Goal: Transaction & Acquisition: Purchase product/service

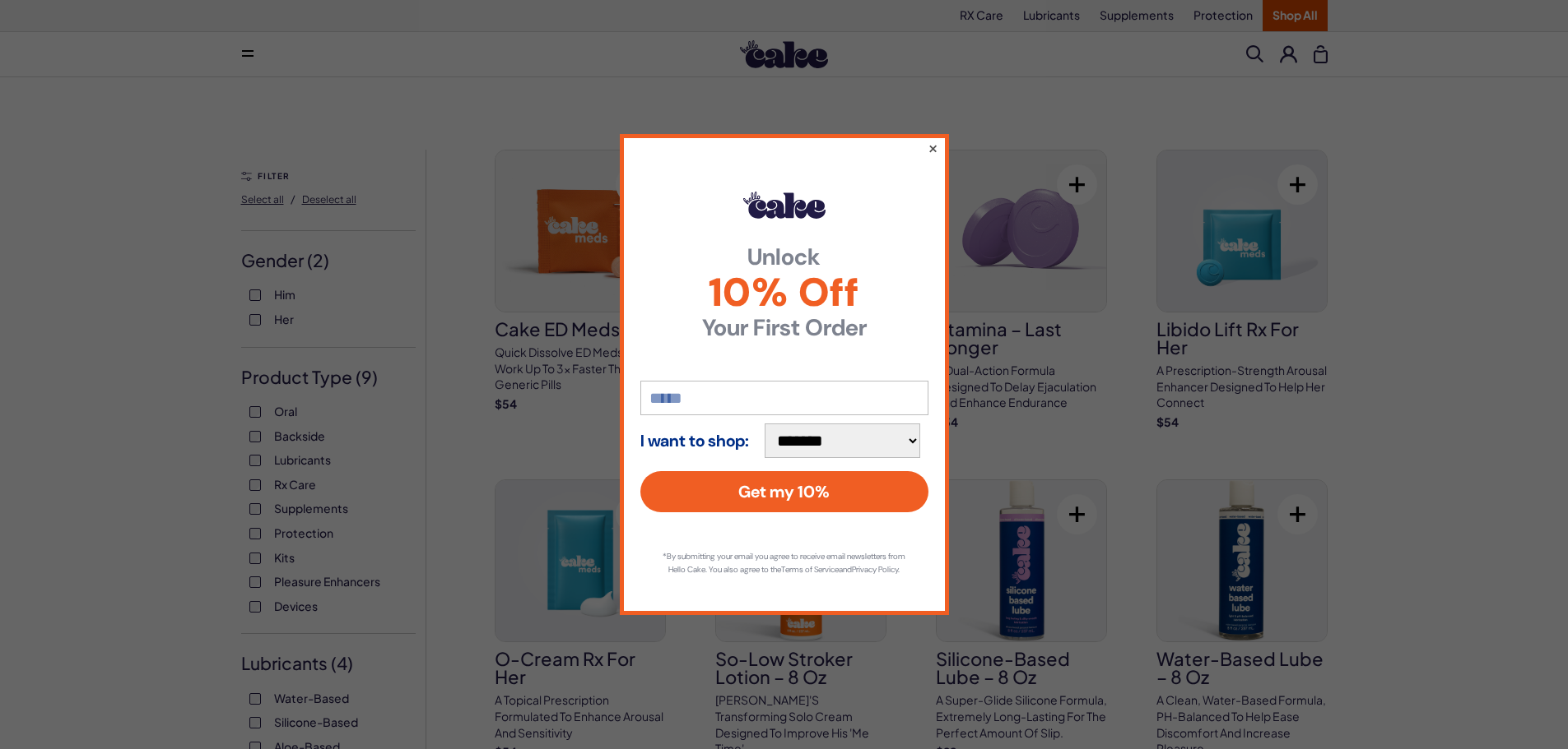
click at [927, 139] on button "×" at bounding box center [932, 148] width 11 height 19
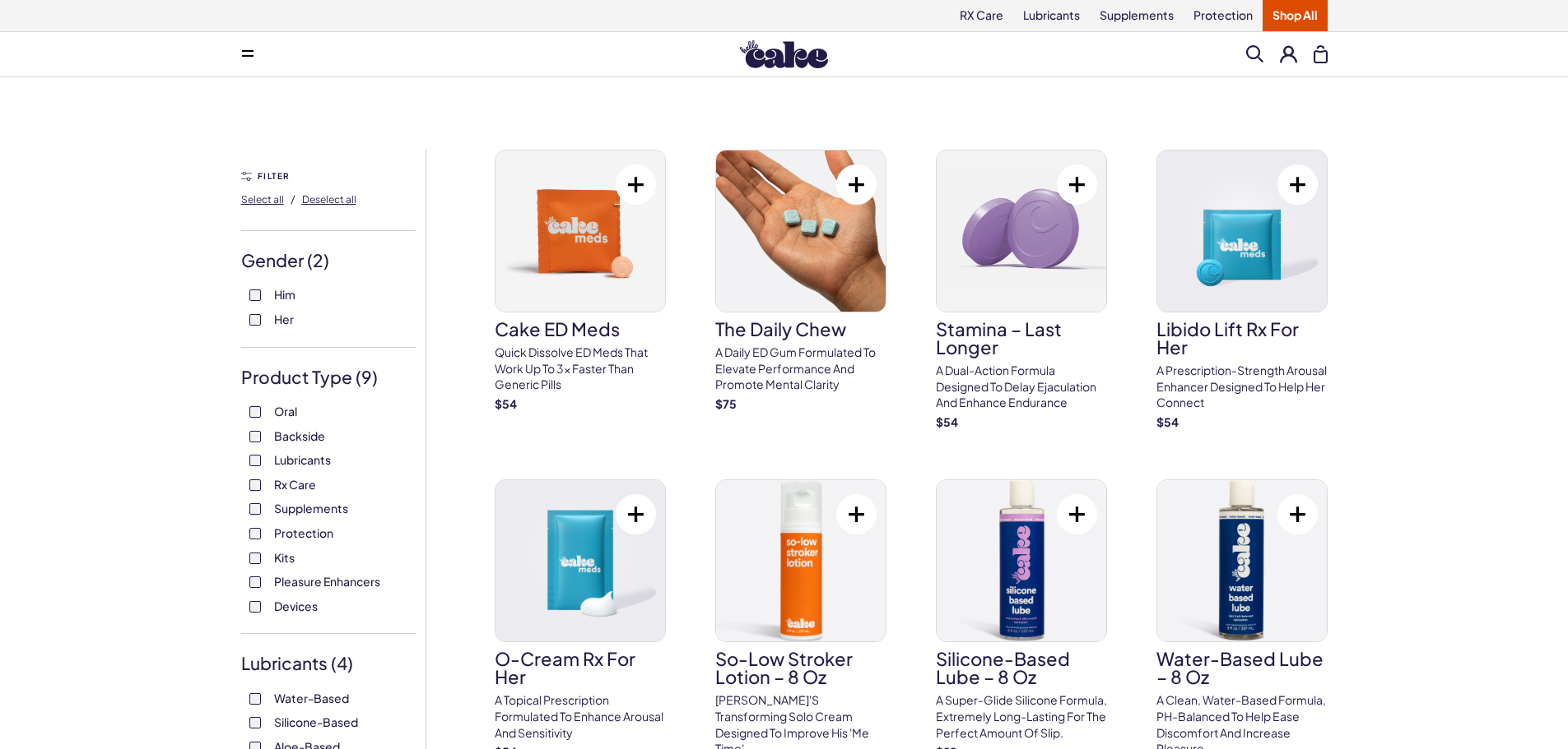
click at [1255, 56] on span at bounding box center [1255, 54] width 18 height 18
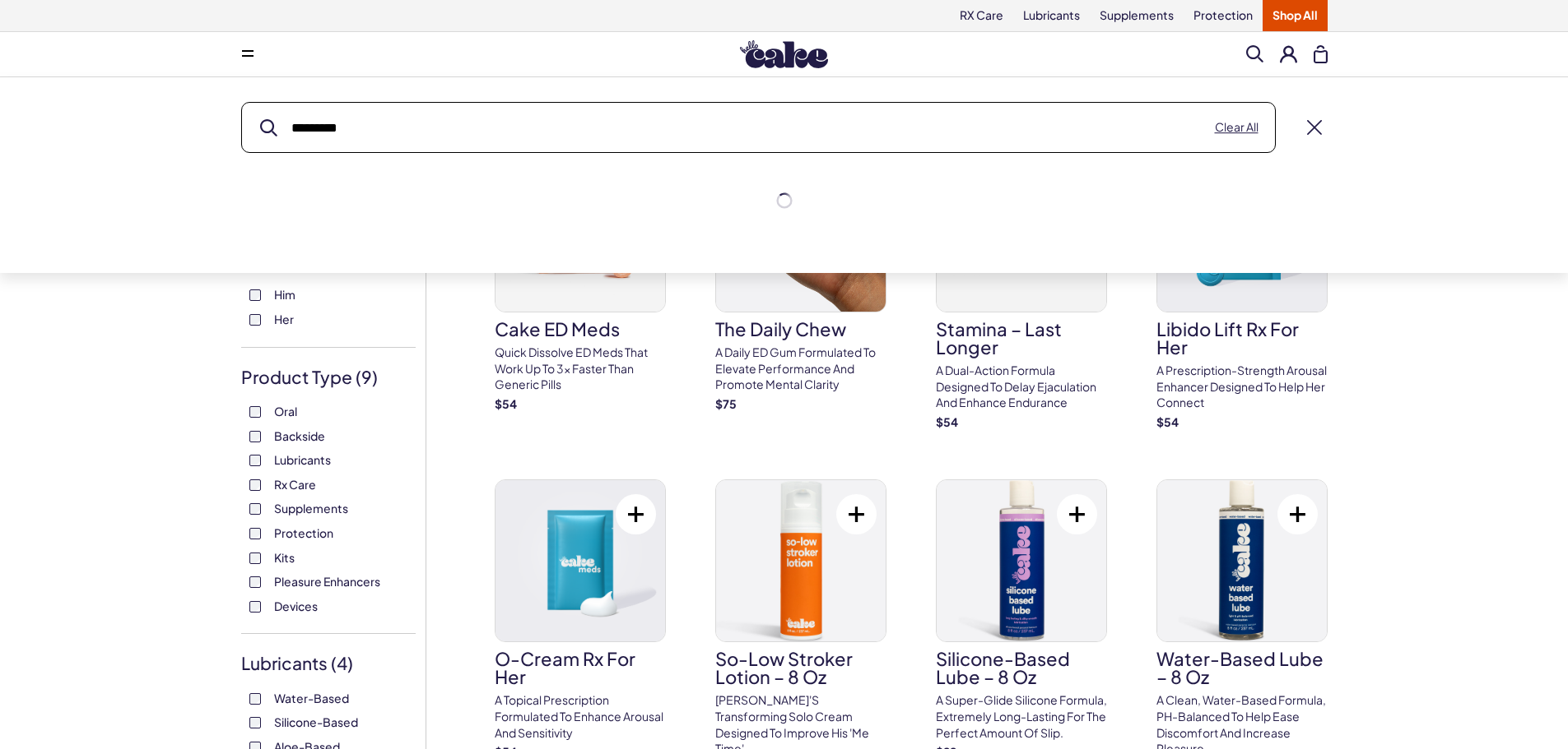
type input "*********"
click at [260, 119] on button "submit" at bounding box center [268, 127] width 18 height 18
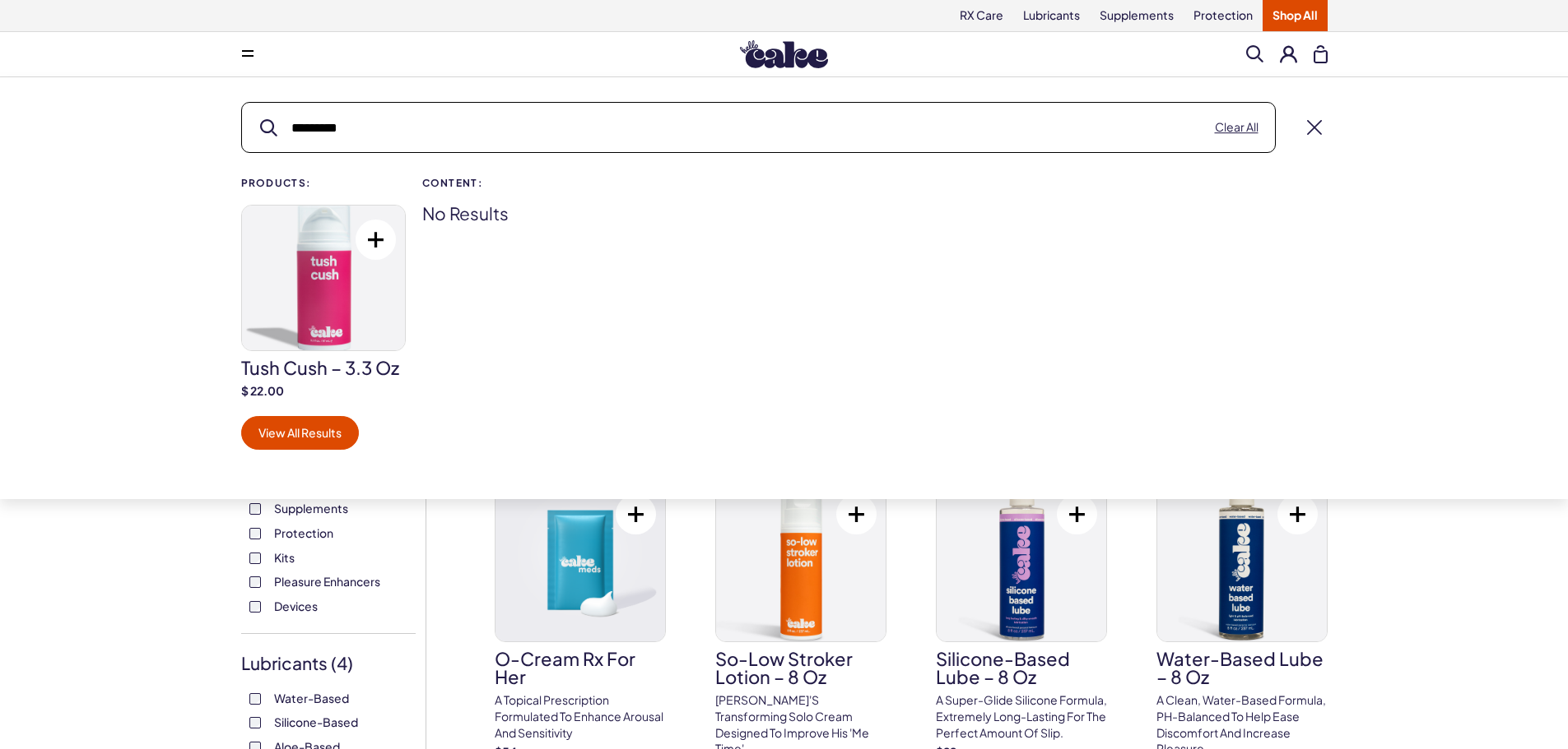
click at [355, 307] on img at bounding box center [323, 278] width 163 height 145
click at [785, 56] on img at bounding box center [784, 54] width 88 height 28
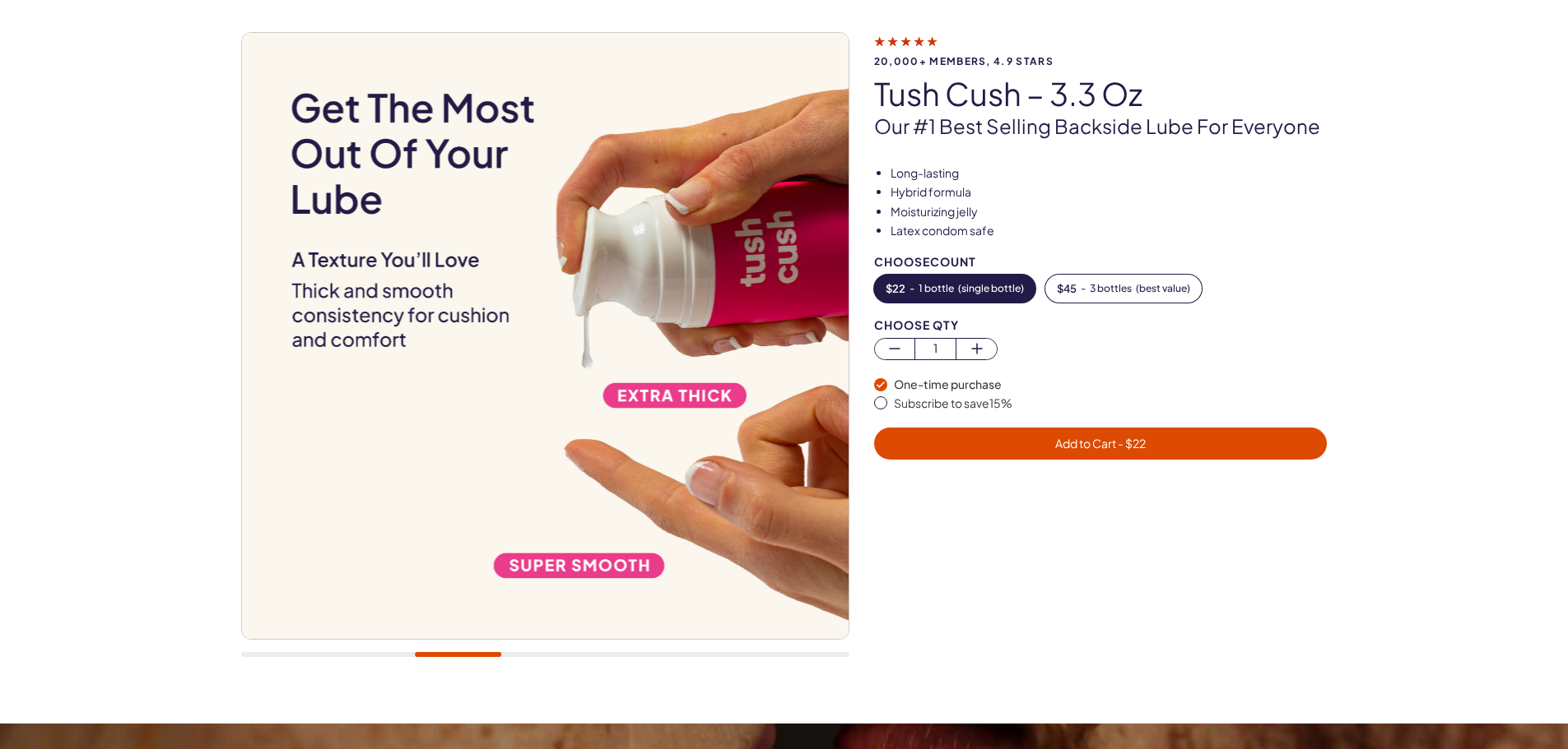
scroll to position [82, 0]
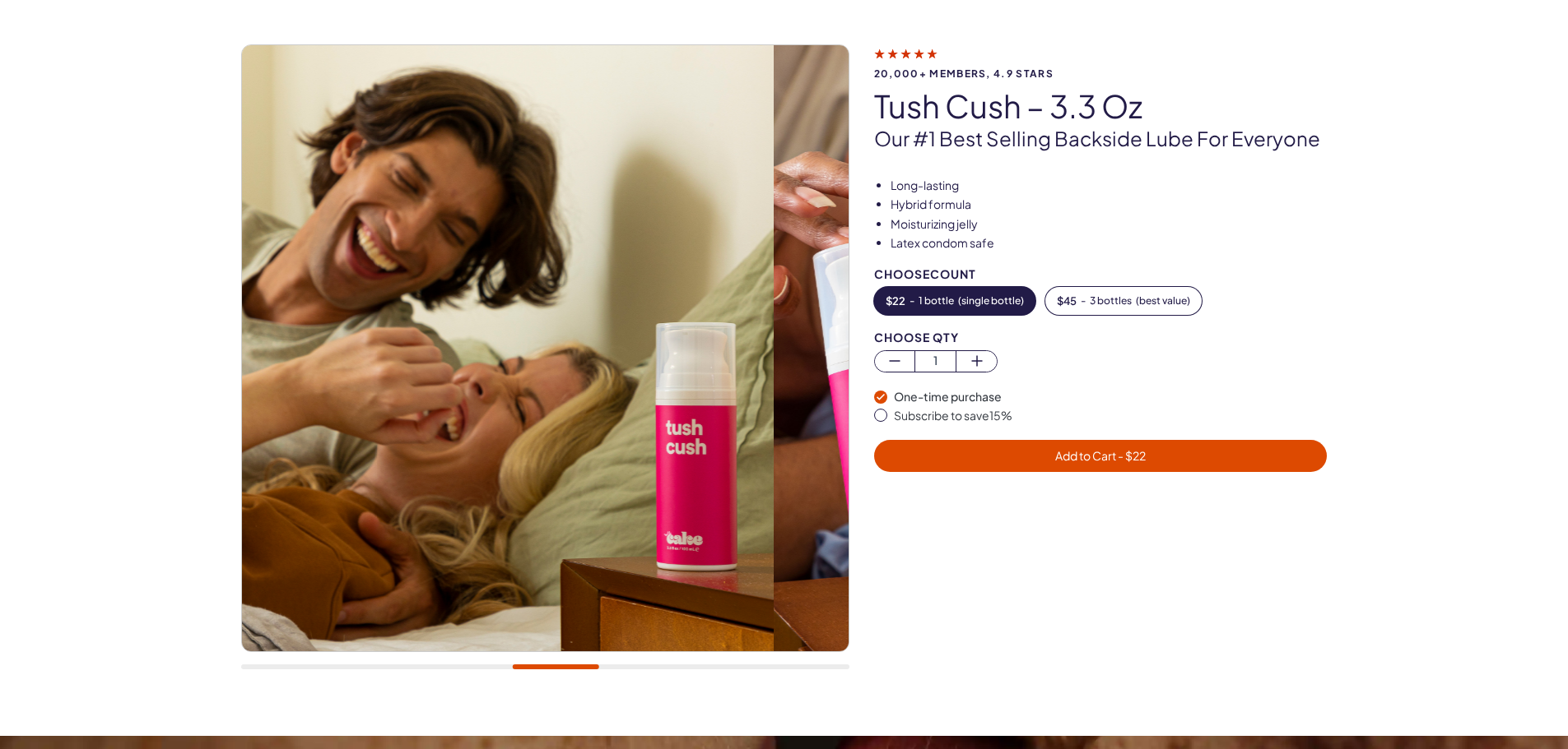
click at [555, 667] on div at bounding box center [545, 667] width 608 height 5
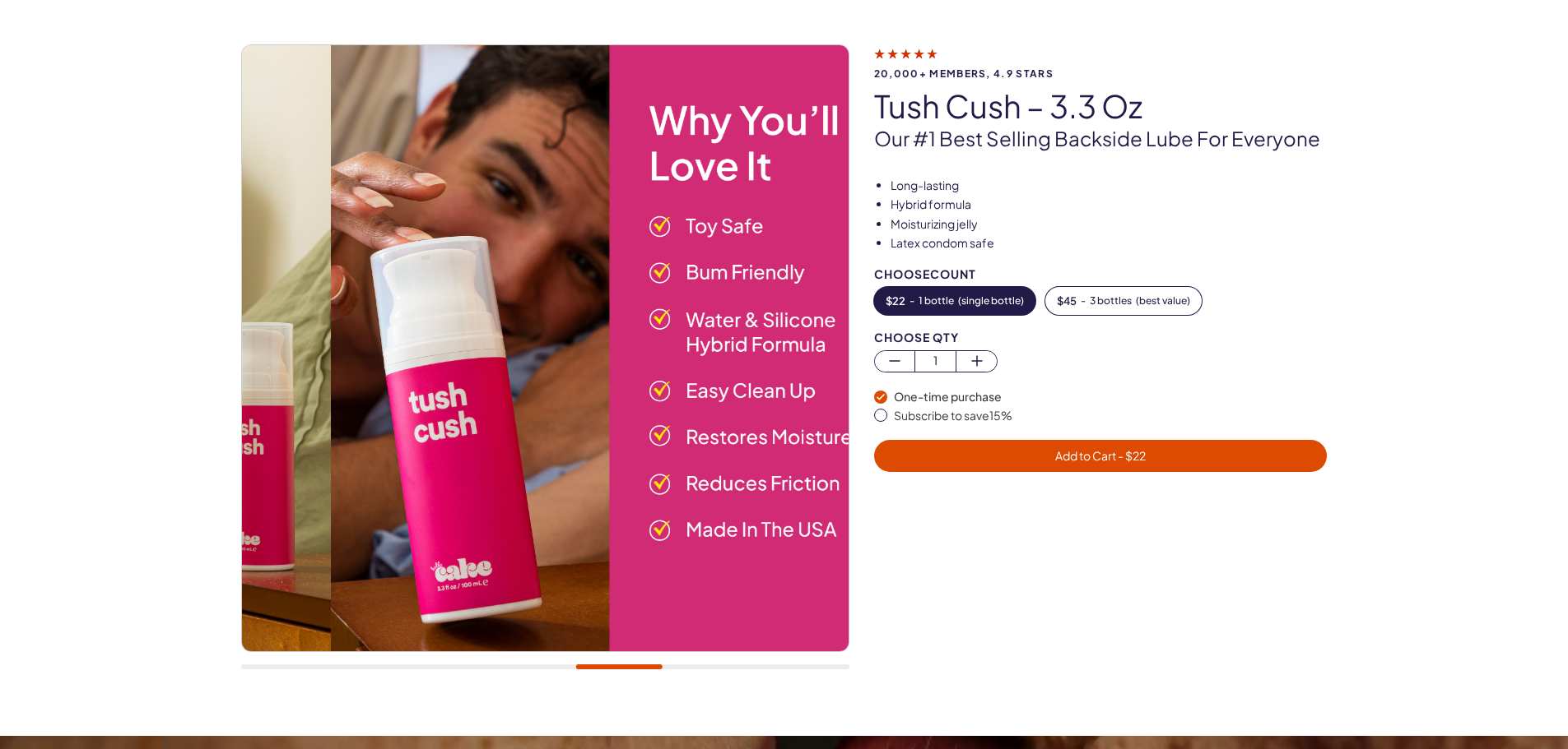
click at [619, 668] on div at bounding box center [545, 667] width 608 height 5
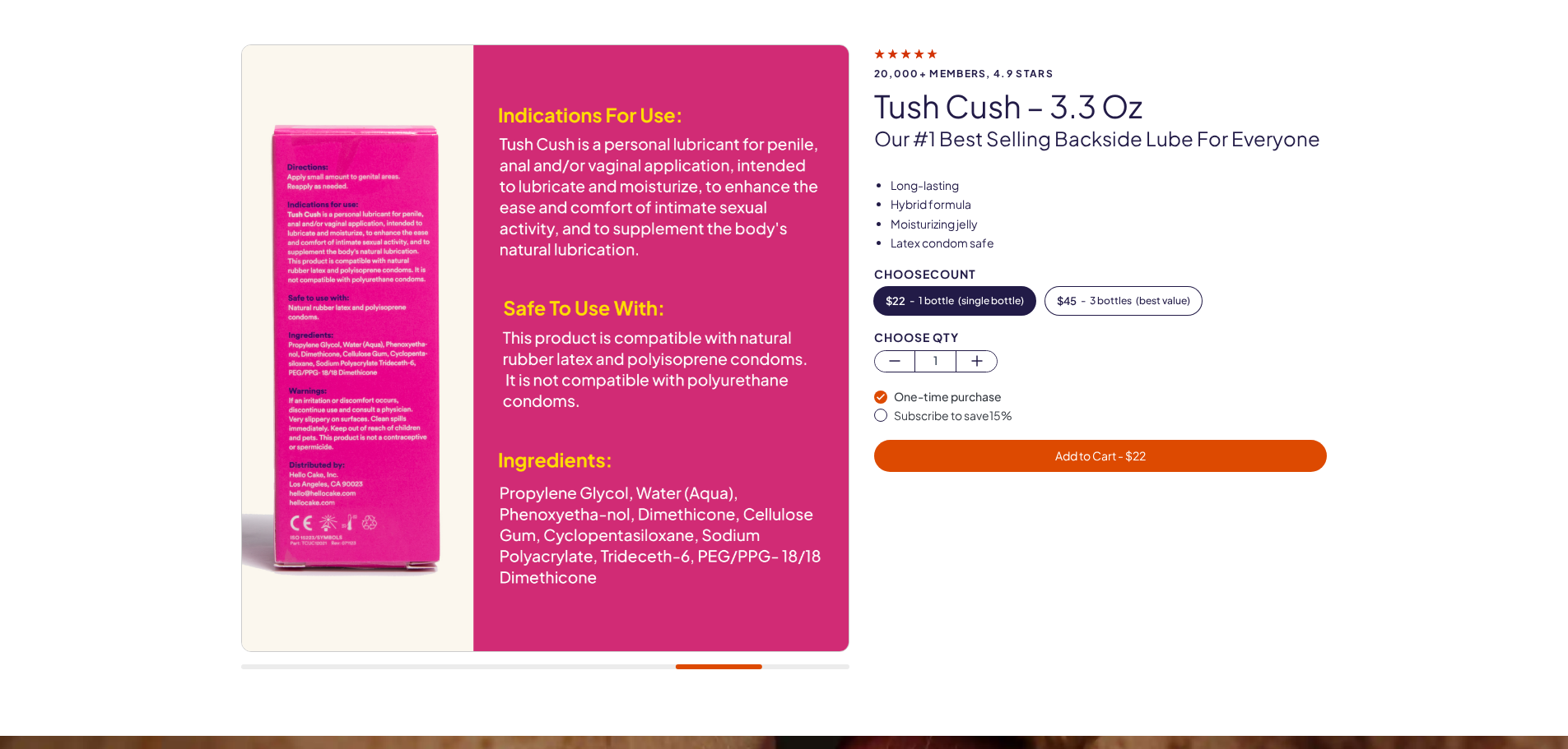
click at [719, 668] on div at bounding box center [718, 667] width 87 height 5
click at [786, 668] on div at bounding box center [545, 667] width 608 height 5
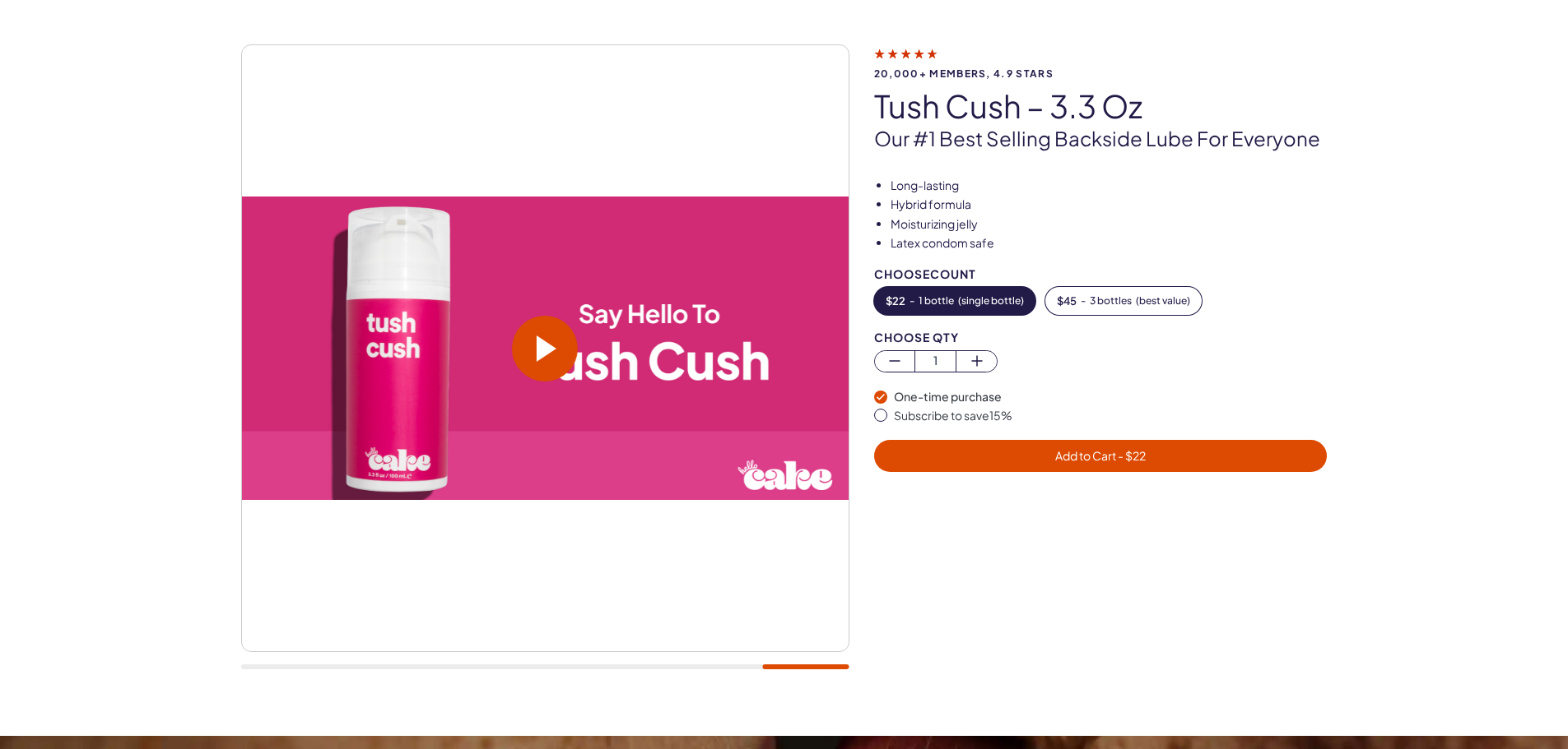
click at [546, 344] on span at bounding box center [546, 348] width 19 height 27
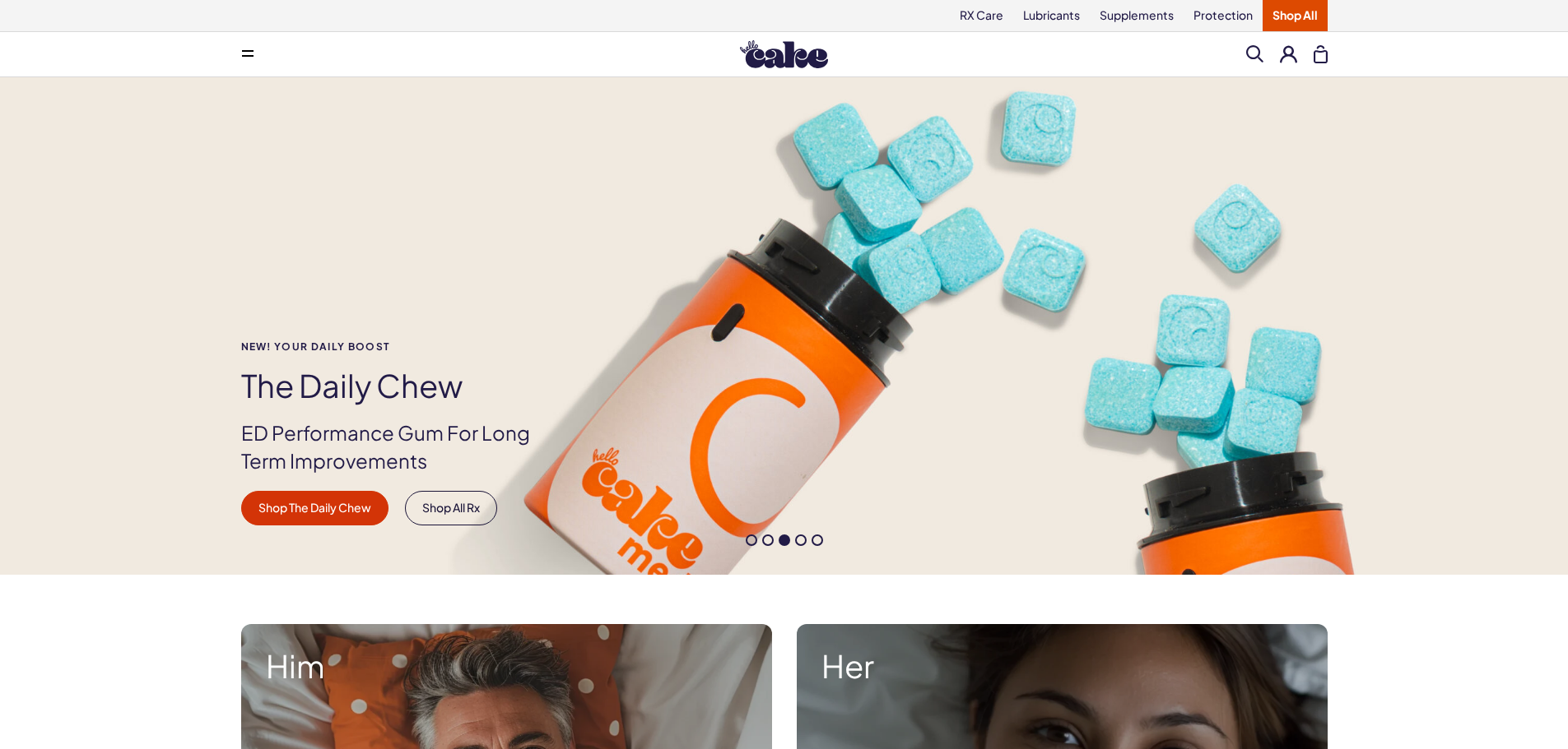
click at [249, 56] on icon at bounding box center [248, 56] width 11 height 2
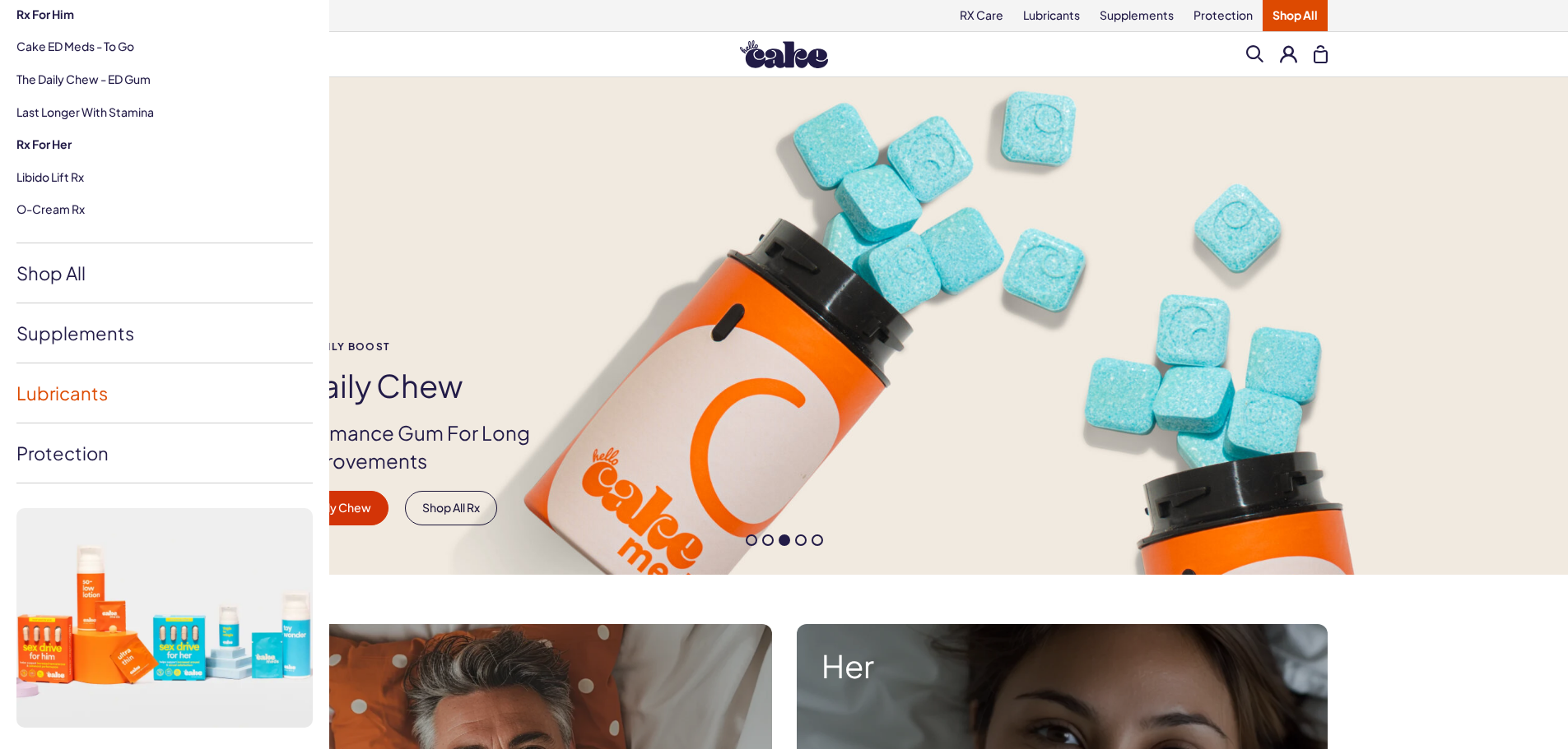
scroll to position [266, 0]
